Goal: Complete application form

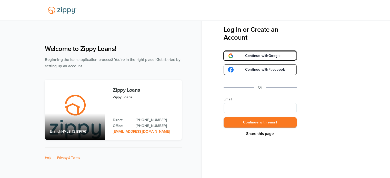
click at [247, 56] on span "Continue with Google" at bounding box center [260, 56] width 41 height 4
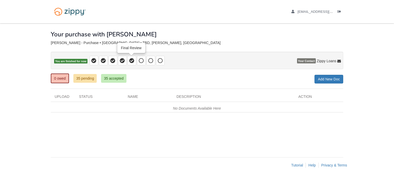
click at [131, 60] on icon at bounding box center [131, 60] width 5 height 5
click at [141, 60] on icon at bounding box center [141, 60] width 5 height 5
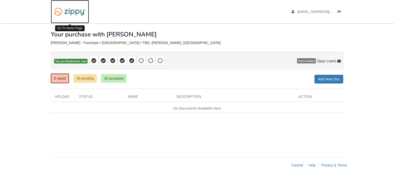
click at [65, 12] on img at bounding box center [70, 11] width 38 height 13
click at [75, 62] on span "You are finished for now" at bounding box center [70, 61] width 33 height 5
